Goal: Transaction & Acquisition: Purchase product/service

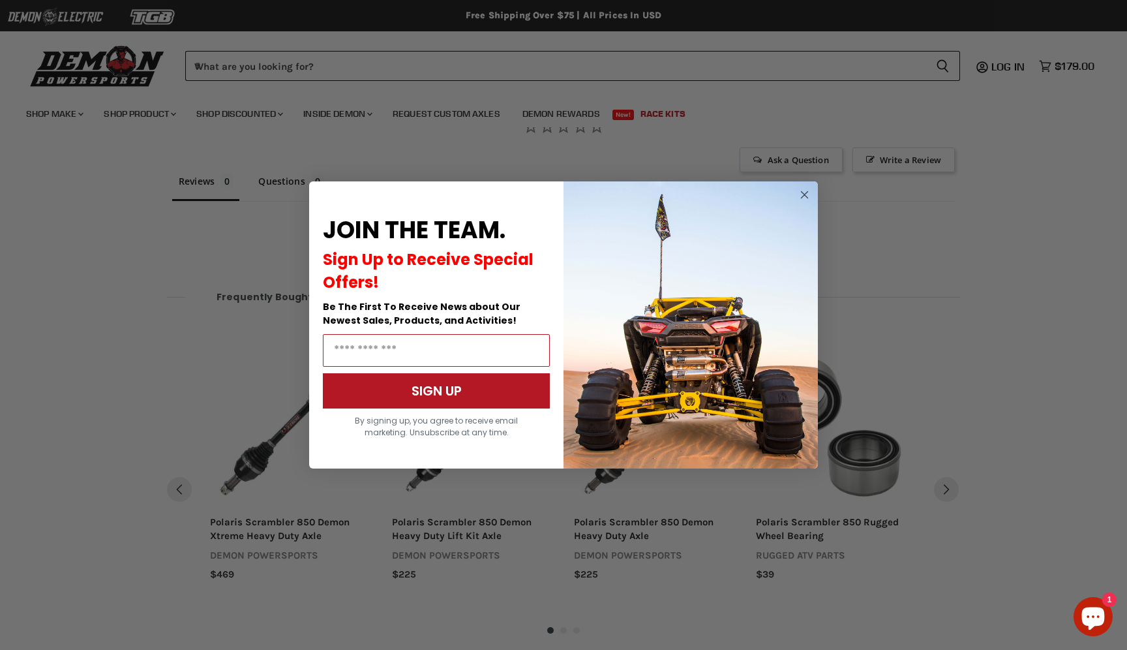
scroll to position [820, 0]
